Goal: Information Seeking & Learning: Learn about a topic

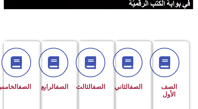
scroll to position [102, 0]
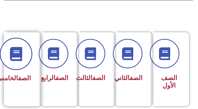
click at [14, 52] on icon at bounding box center [16, 54] width 14 height 14
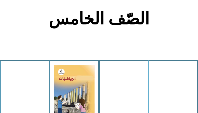
scroll to position [102, 0]
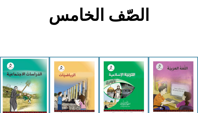
click at [39, 76] on img at bounding box center [25, 86] width 44 height 55
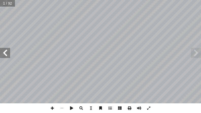
click at [6, 51] on span at bounding box center [5, 53] width 10 height 10
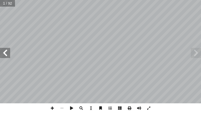
click at [6, 51] on span at bounding box center [5, 53] width 10 height 10
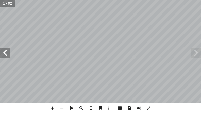
click at [6, 52] on span at bounding box center [5, 53] width 10 height 10
click at [5, 52] on span at bounding box center [5, 53] width 10 height 10
click at [51, 106] on span at bounding box center [53, 108] width 10 height 10
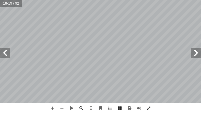
click at [140, 0] on html "الصفحة الرئيسية الصف الأول الصف الثاني الصف الثالث الصف الرابع الصف الخامس الصف…" at bounding box center [100, 17] width 201 height 34
click at [6, 52] on span at bounding box center [5, 53] width 10 height 10
click at [136, 34] on html "الصفحة الرئيسية الصف الأول الصف الثاني الصف الثالث الصف الرابع الصف الخامس الصف…" at bounding box center [100, 17] width 201 height 34
click at [119, 105] on div "١٦ . ِ ة ّ لمائي � ِ حات ّ لمسط � ِ شكال أ على � ً مثلة أ � - أ � نا. ِ في حيات…" at bounding box center [100, 56] width 201 height 113
